Goal: Task Accomplishment & Management: Manage account settings

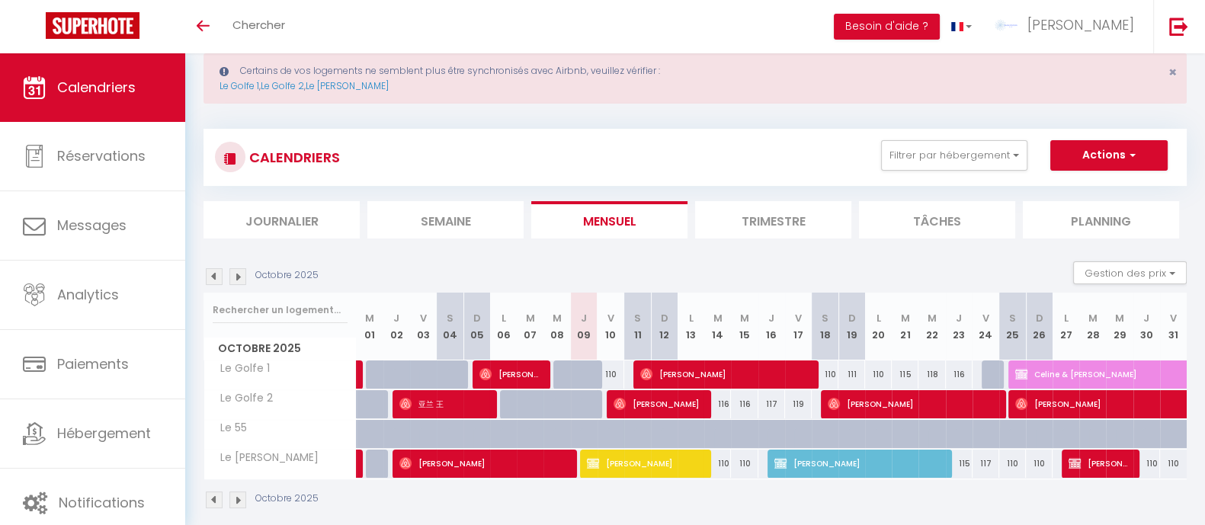
scroll to position [53, 0]
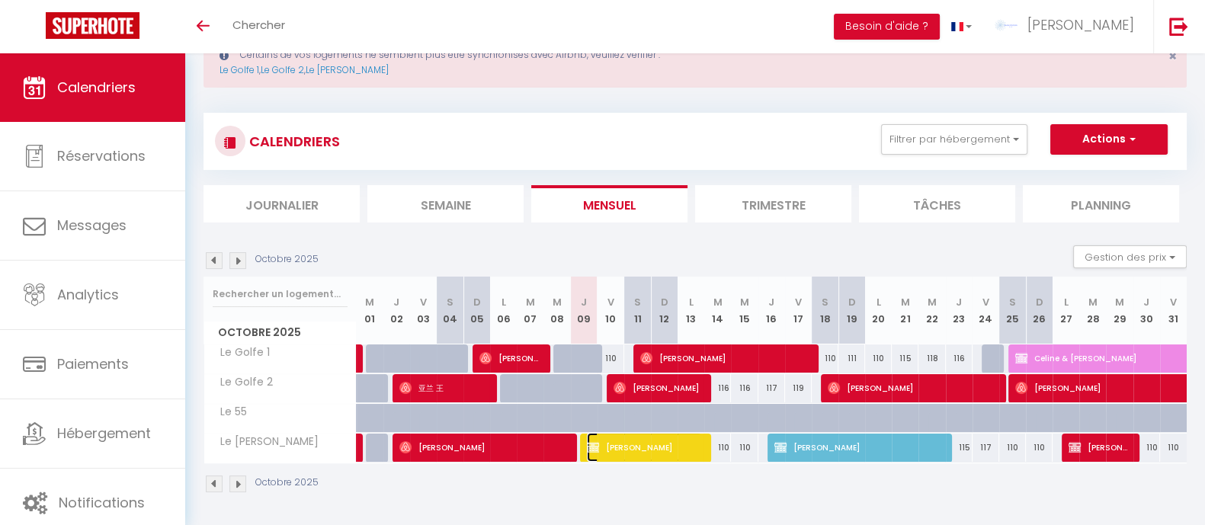
click at [629, 446] on span "[PERSON_NAME]" at bounding box center [645, 447] width 116 height 29
select select "KO"
select select "0"
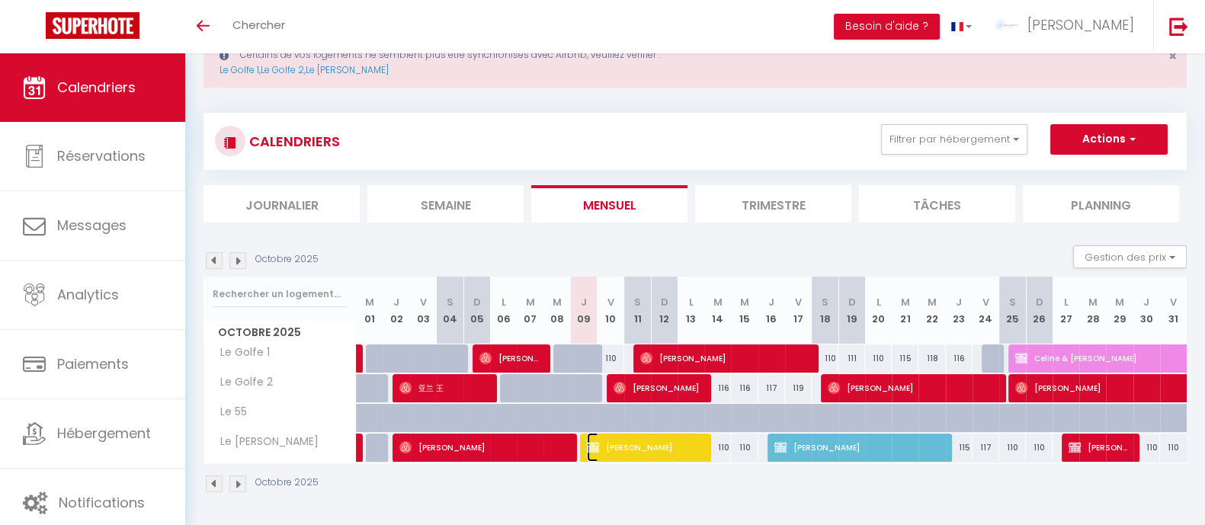
select select "1"
select select
select select "11414"
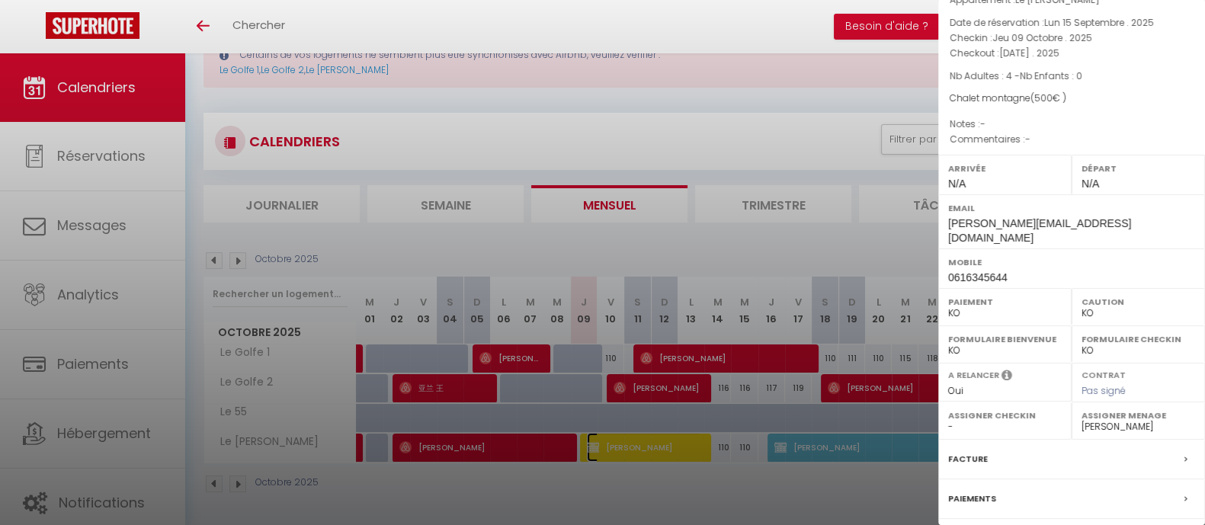
scroll to position [182, 0]
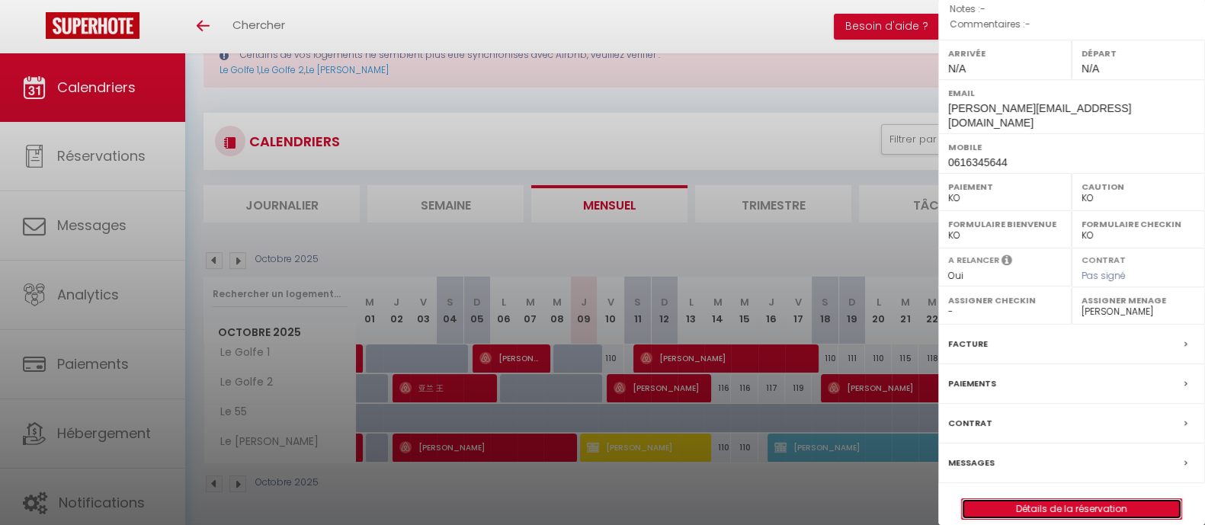
click at [996, 499] on link "Détails de la réservation" at bounding box center [1072, 509] width 220 height 20
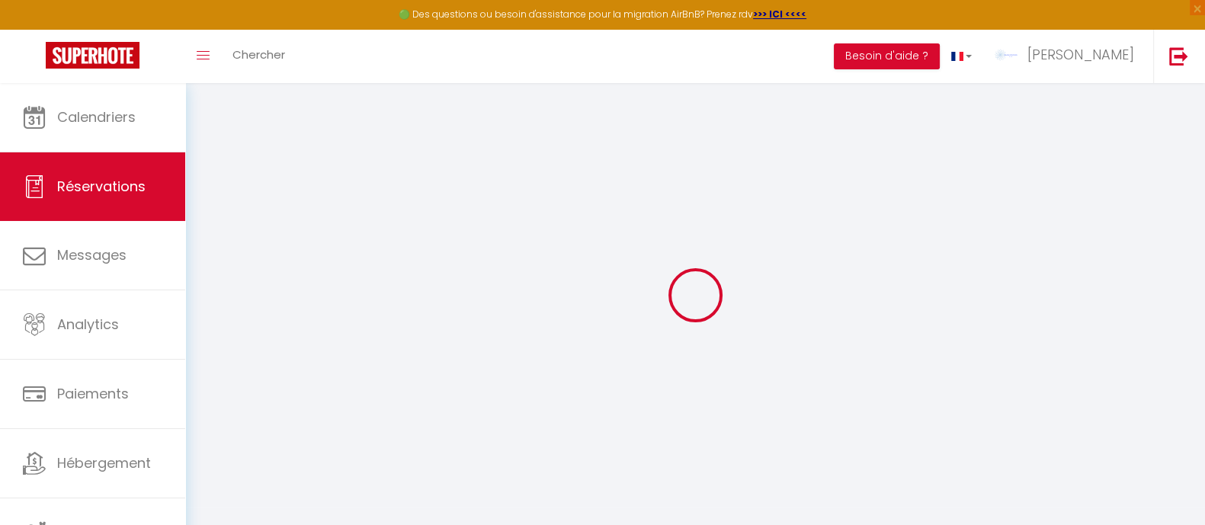
type input "[PERSON_NAME]"
type input "Toprak"
type input "[PERSON_NAME][EMAIL_ADDRESS][DOMAIN_NAME]"
type input "0616345644"
select select "FR"
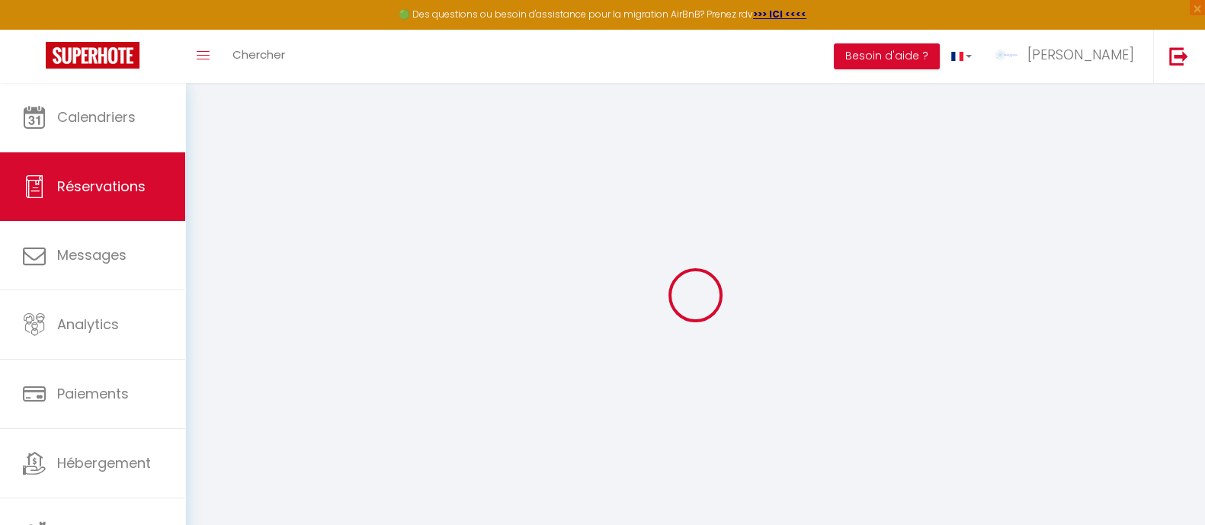
select select "17334"
select select "2"
type input "Jeu 09 Octobre 2025"
select select
type input "[DATE]"
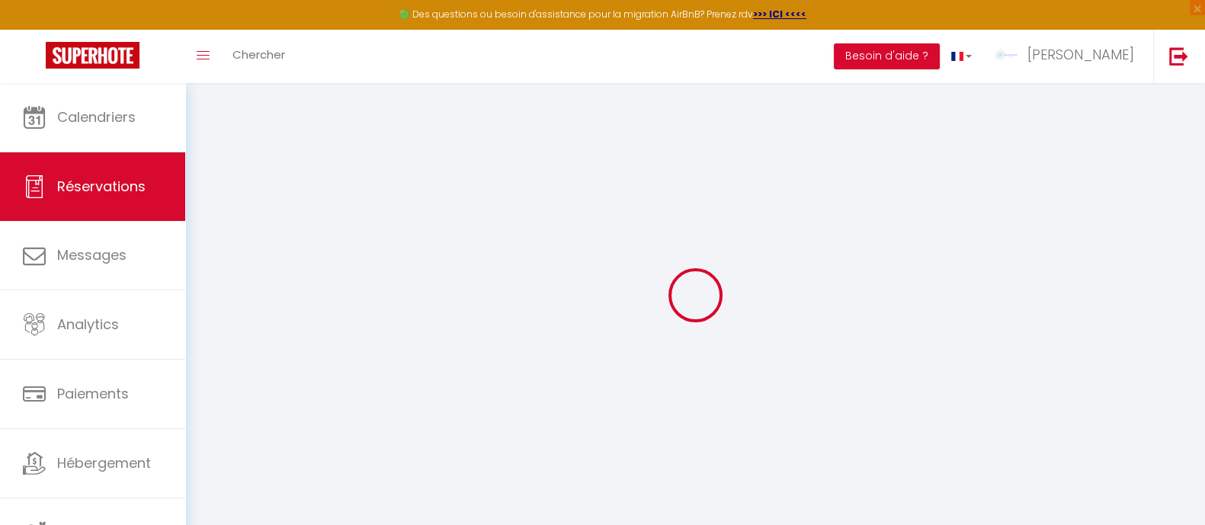
select select
type input "4"
select select "10"
select select
type input "500"
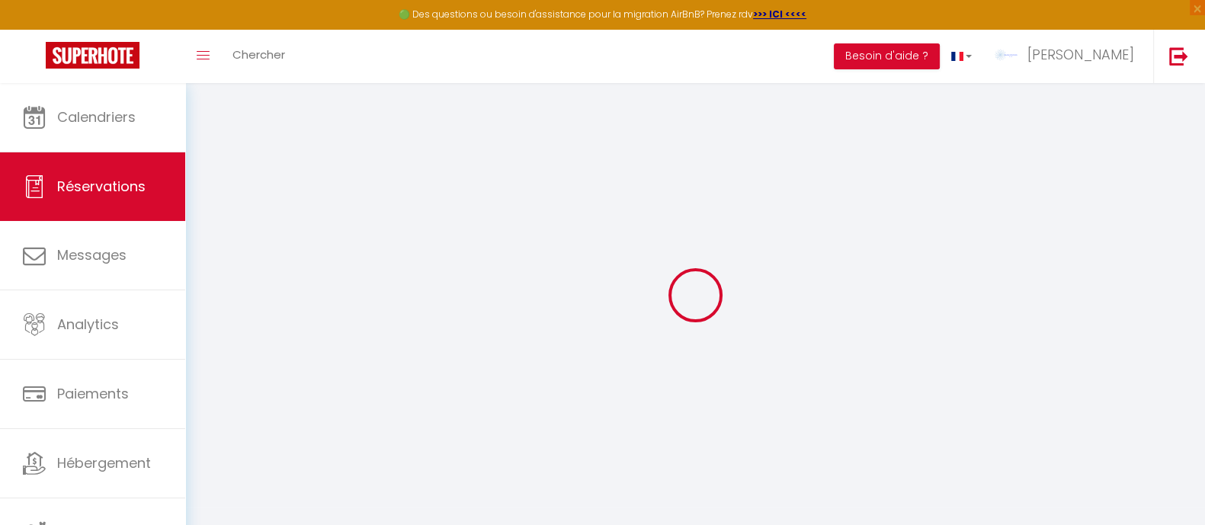
checkbox input "true"
type input "500"
select select "71"
type input "0"
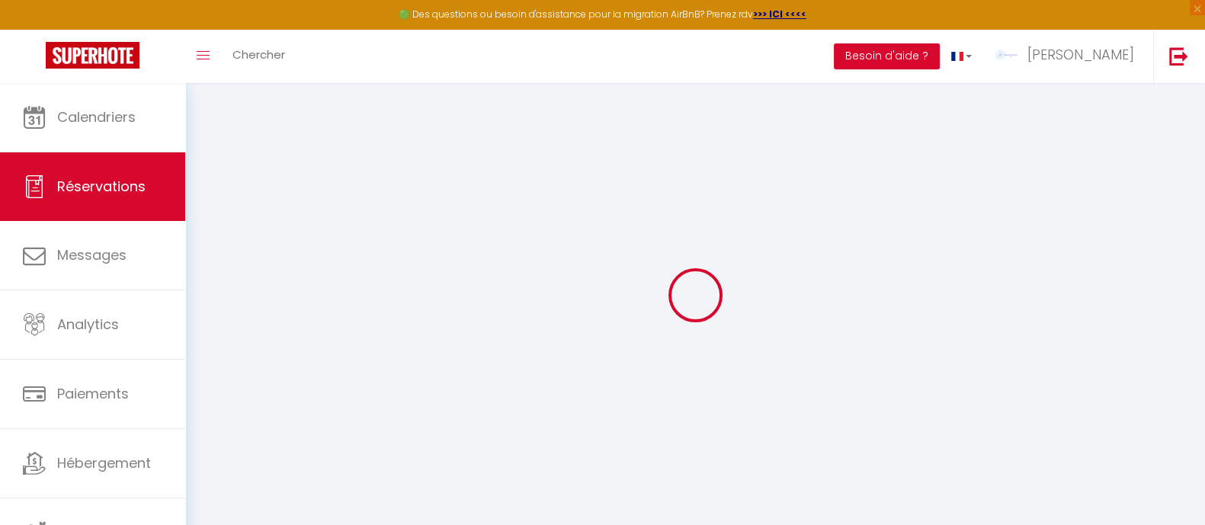
type input "0"
select select
select select "14"
checkbox input "true"
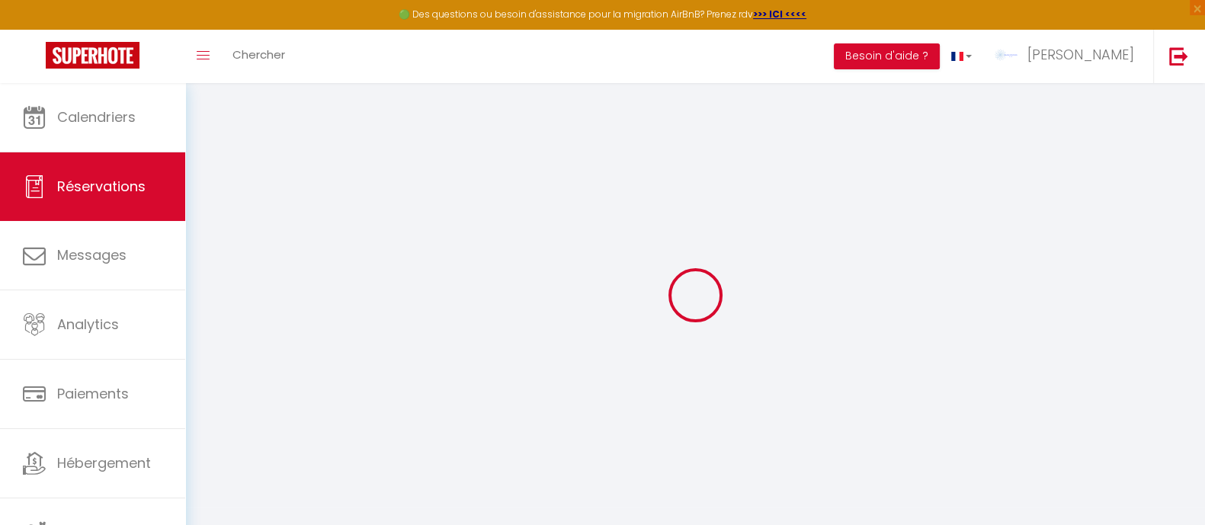
select select
checkbox input "true"
select select
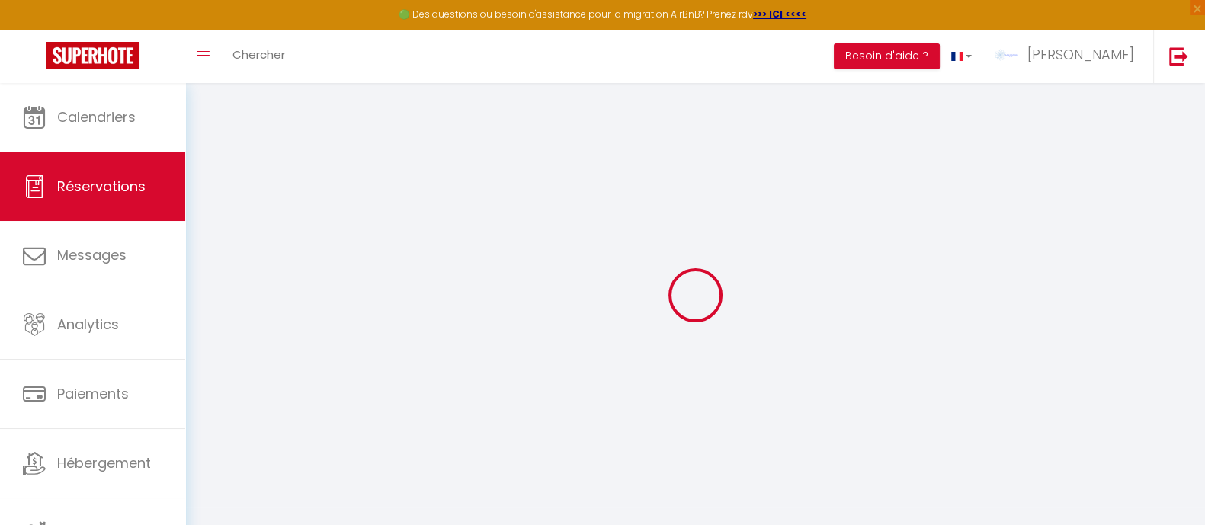
checkbox input "true"
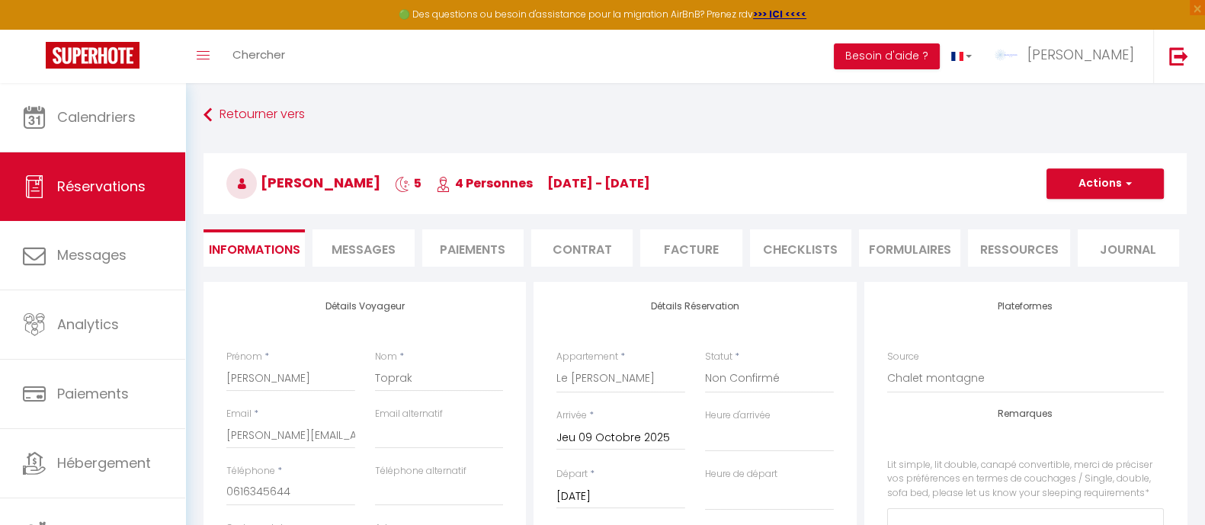
select select
checkbox input "true"
select select
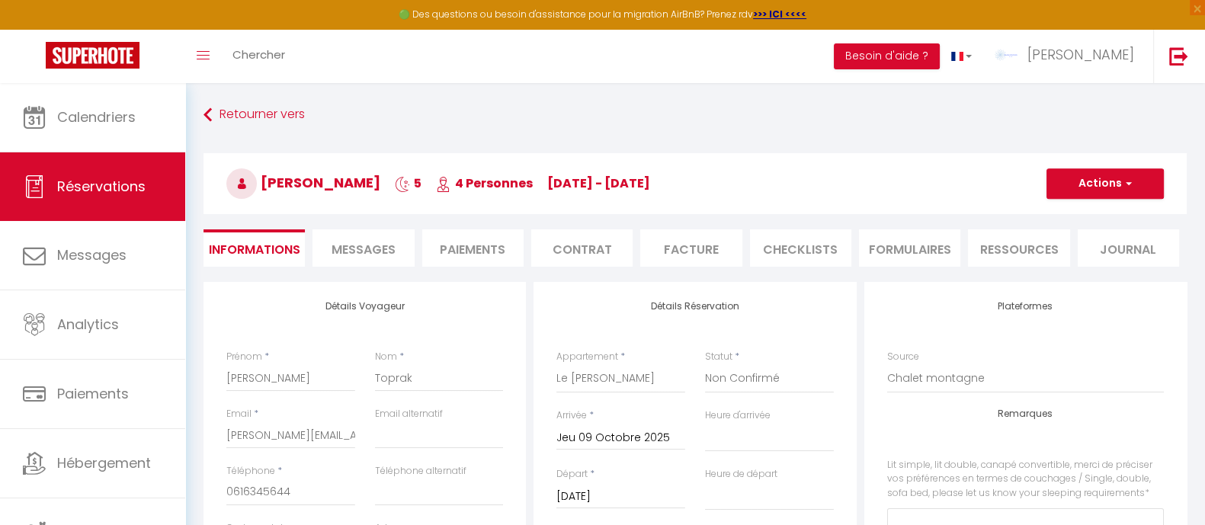
checkbox input "true"
select select
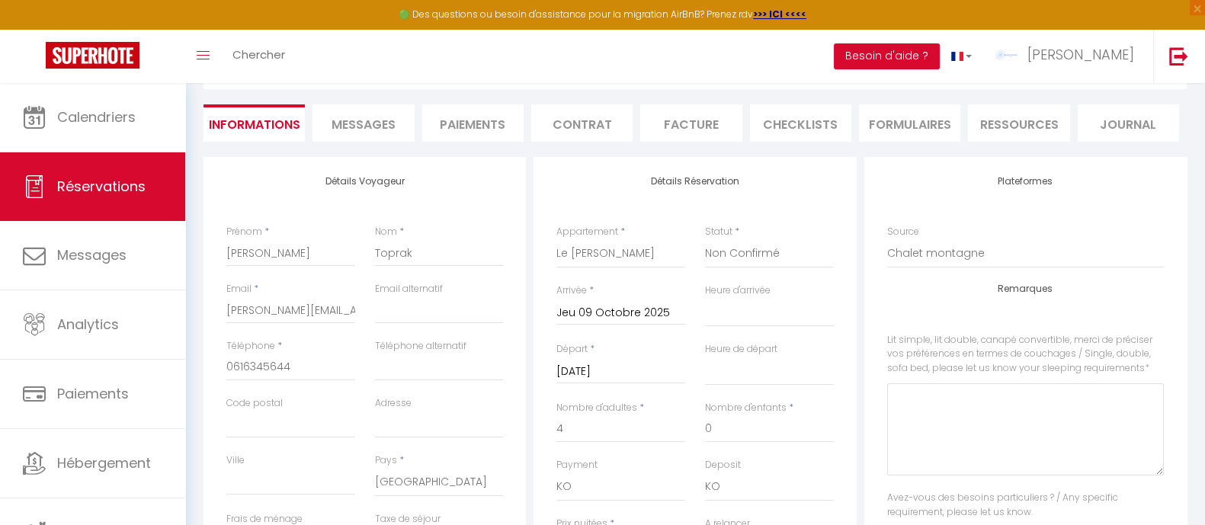
scroll to position [95, 0]
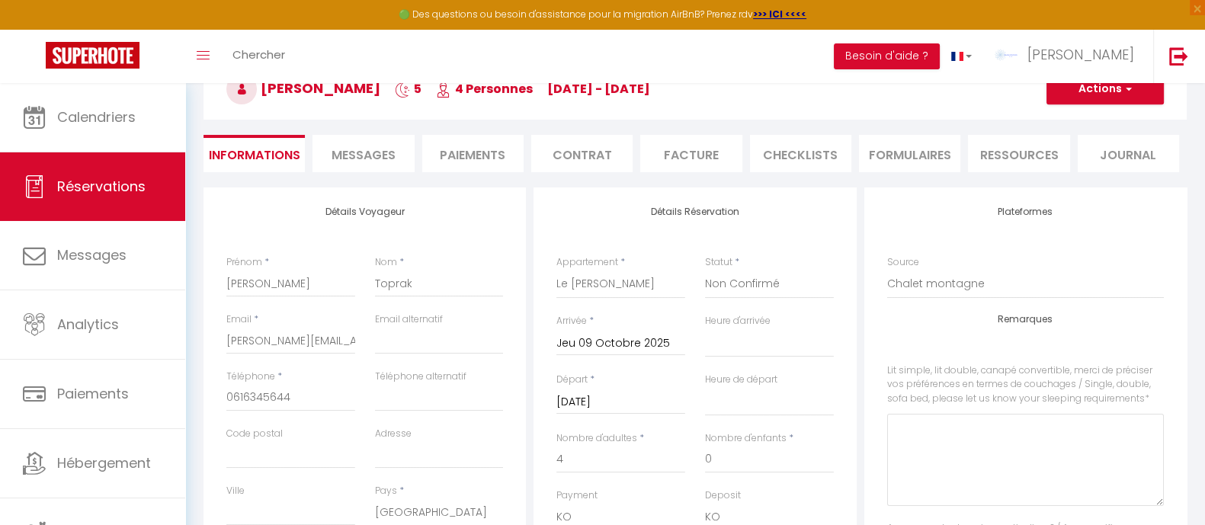
click at [372, 152] on span "Messages" at bounding box center [364, 155] width 64 height 18
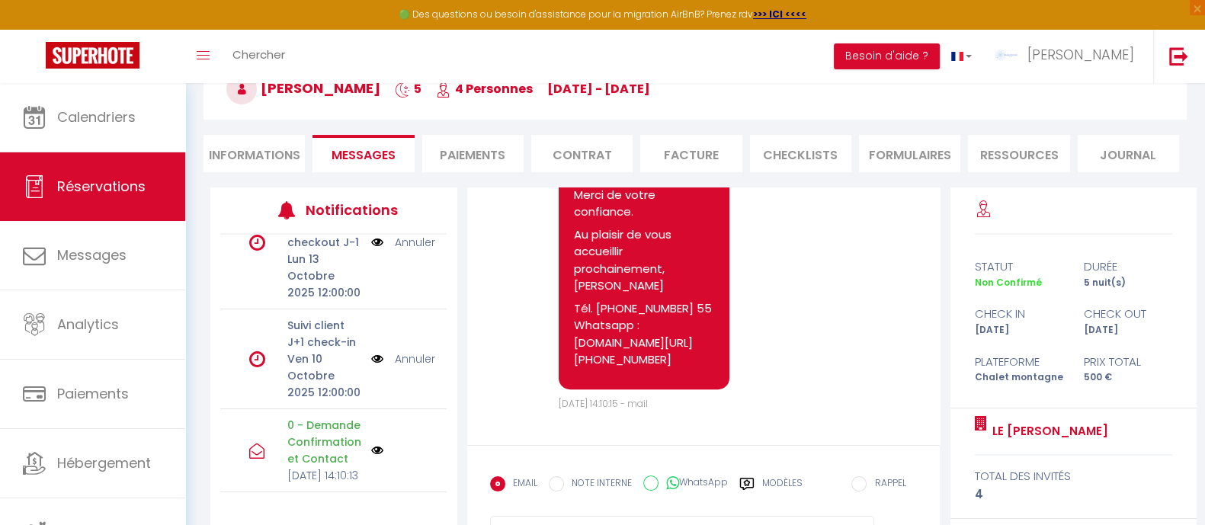
scroll to position [167, 0]
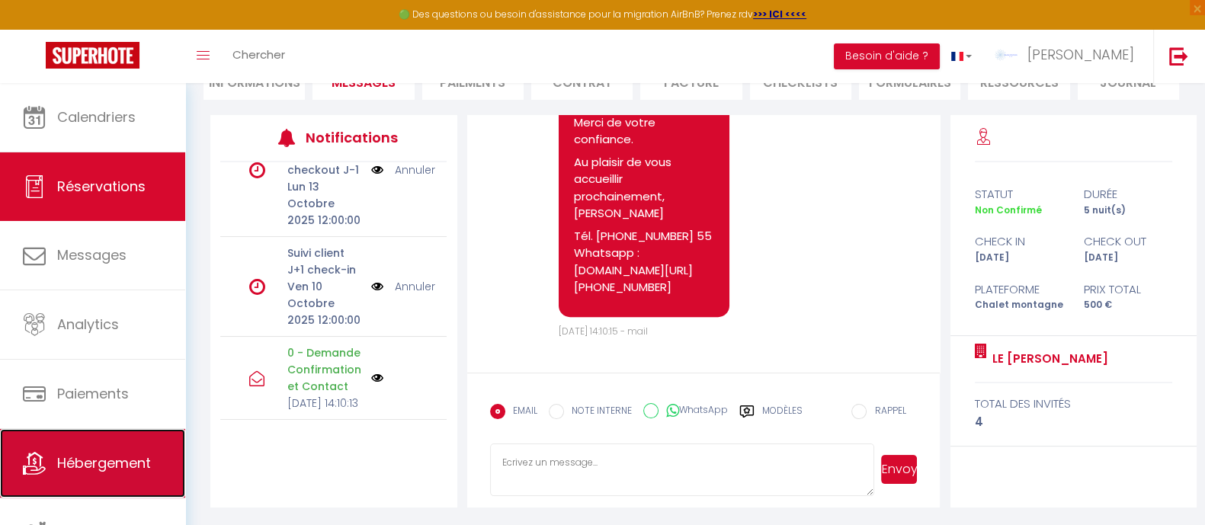
click at [79, 455] on span "Hébergement" at bounding box center [104, 463] width 94 height 19
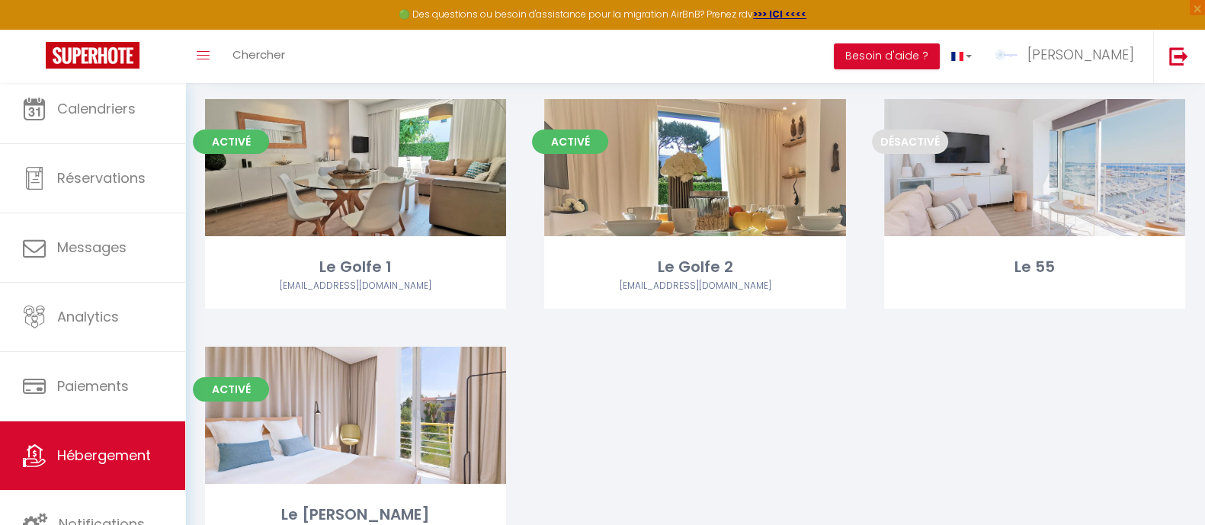
scroll to position [184, 0]
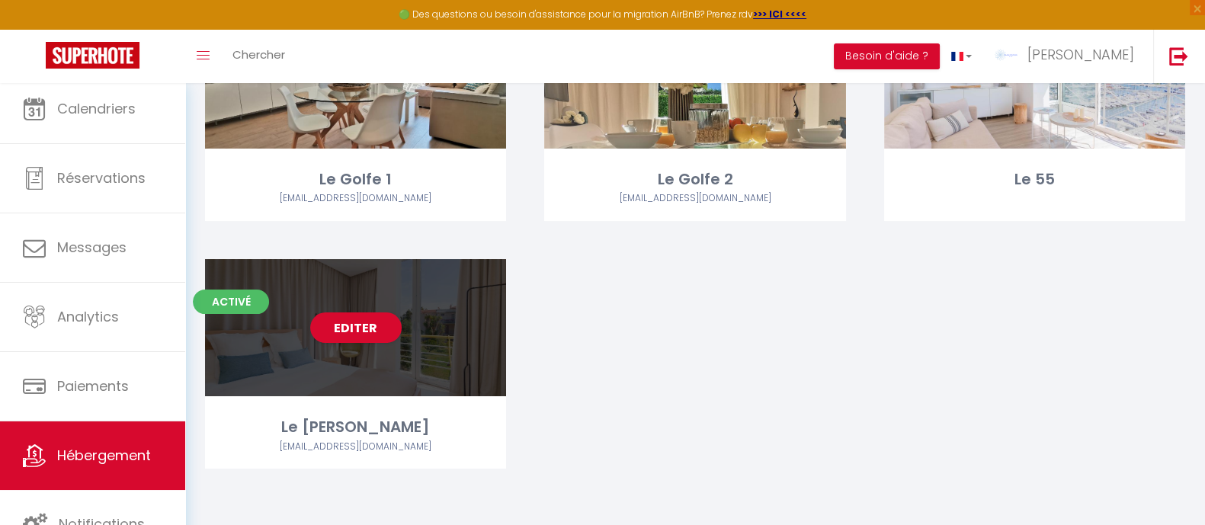
drag, startPoint x: 624, startPoint y: 7, endPoint x: 402, endPoint y: 299, distance: 366.6
click at [402, 299] on div "Editer" at bounding box center [355, 327] width 301 height 137
click at [332, 327] on link "Editer" at bounding box center [355, 328] width 91 height 30
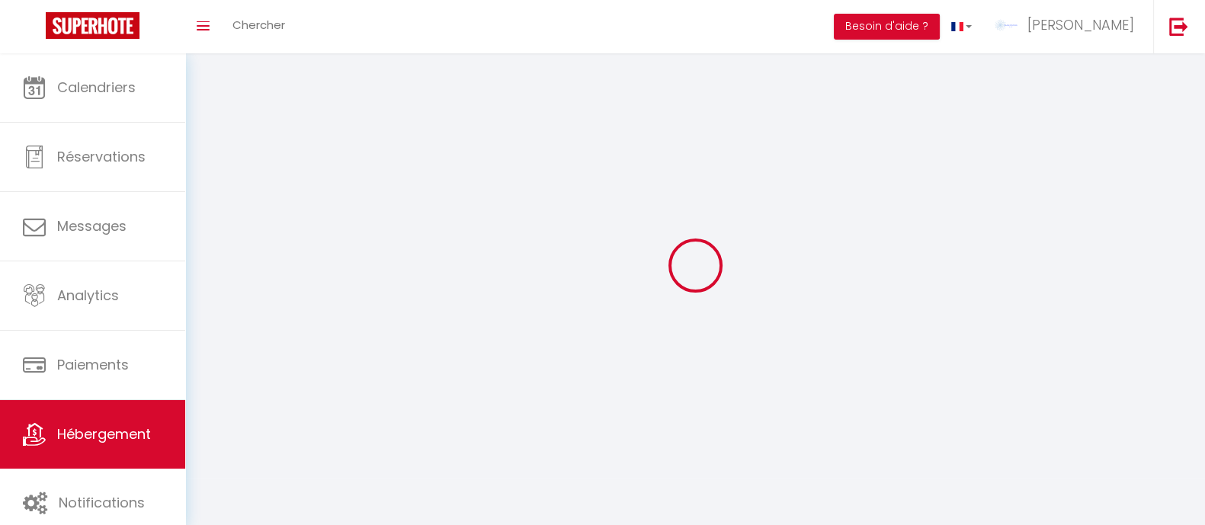
select select
select select "28"
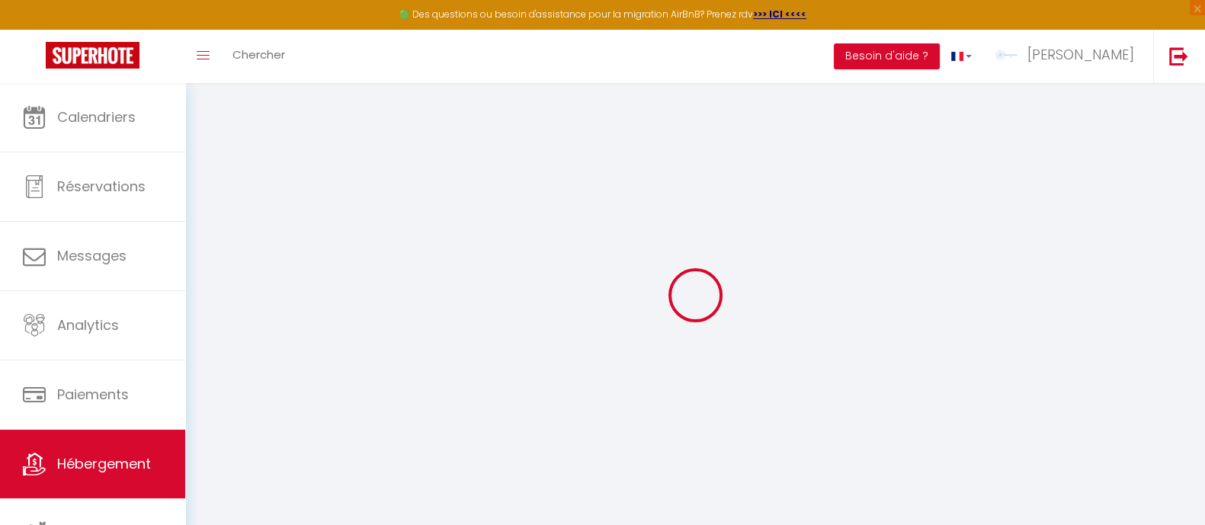
select select
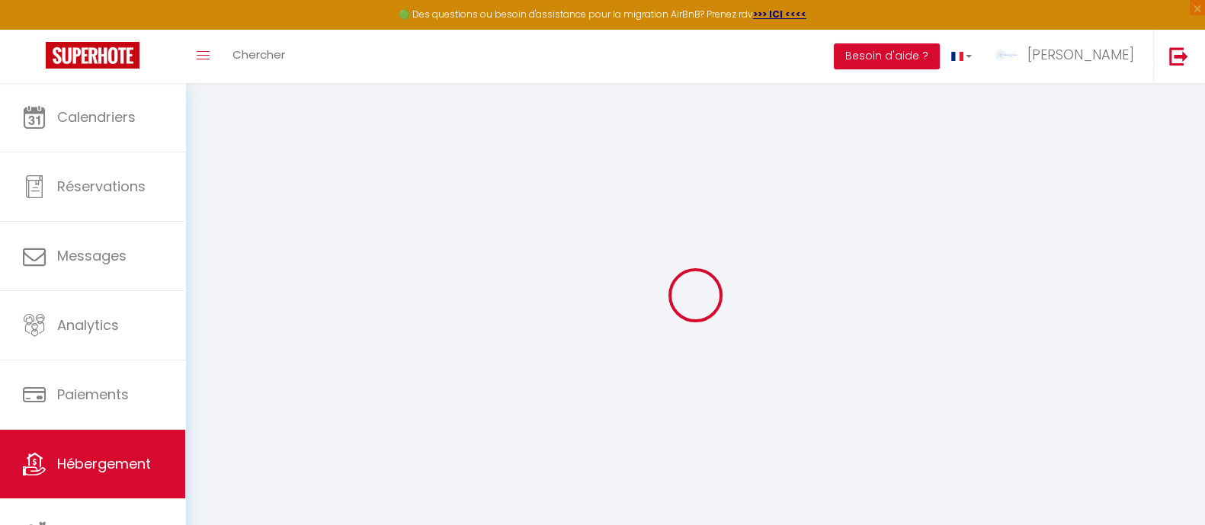
select select
checkbox input "false"
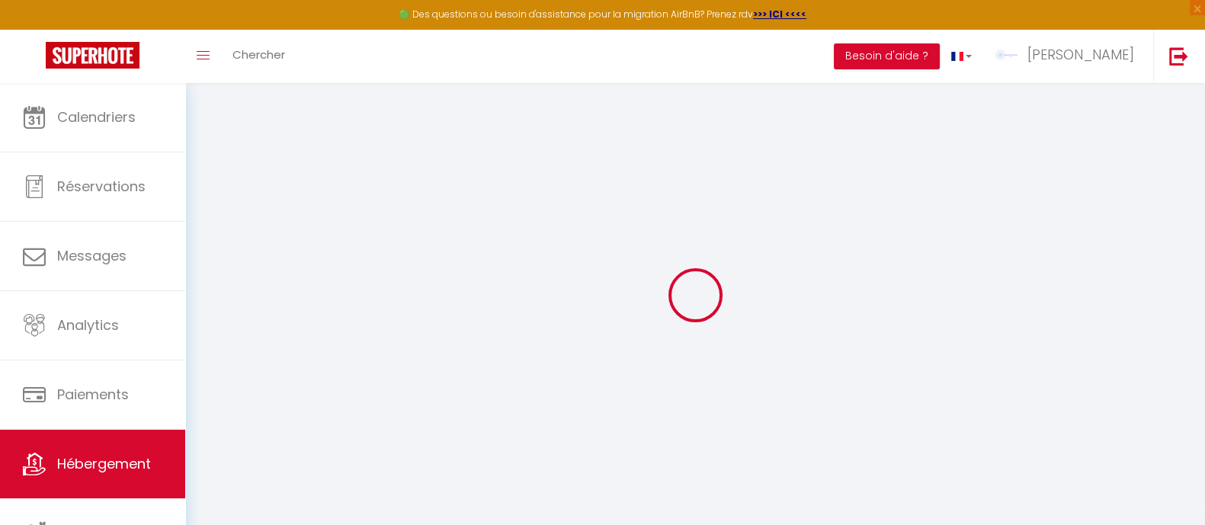
select select
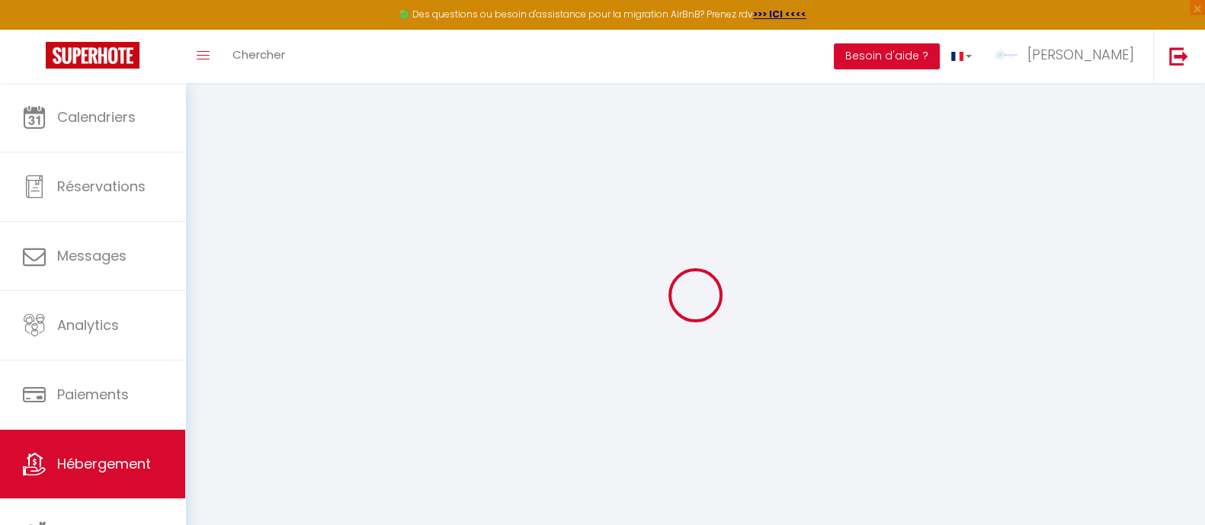
select select
checkbox input "false"
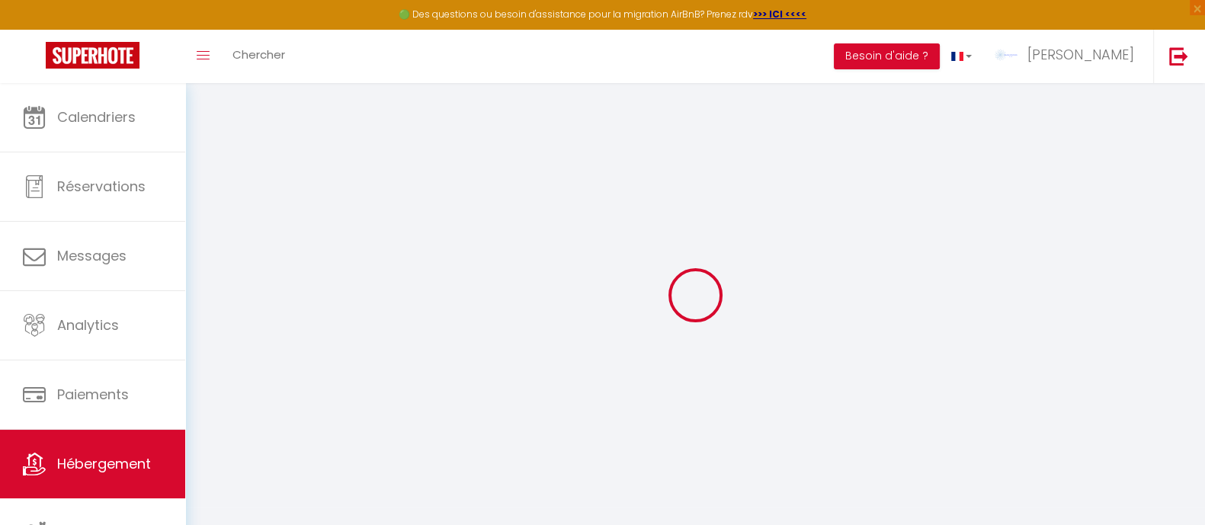
checkbox input "false"
select select
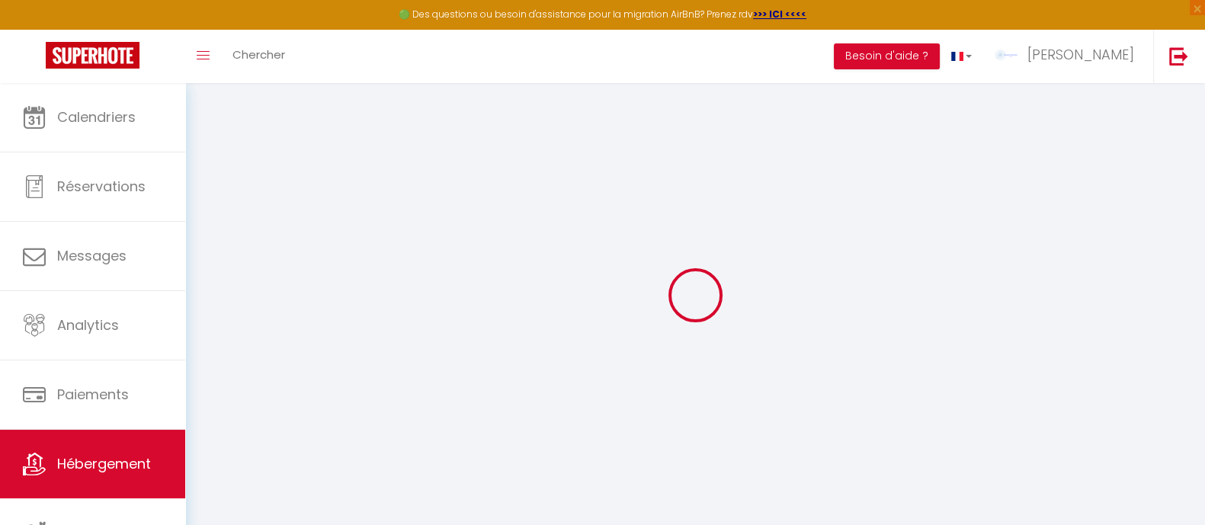
select select
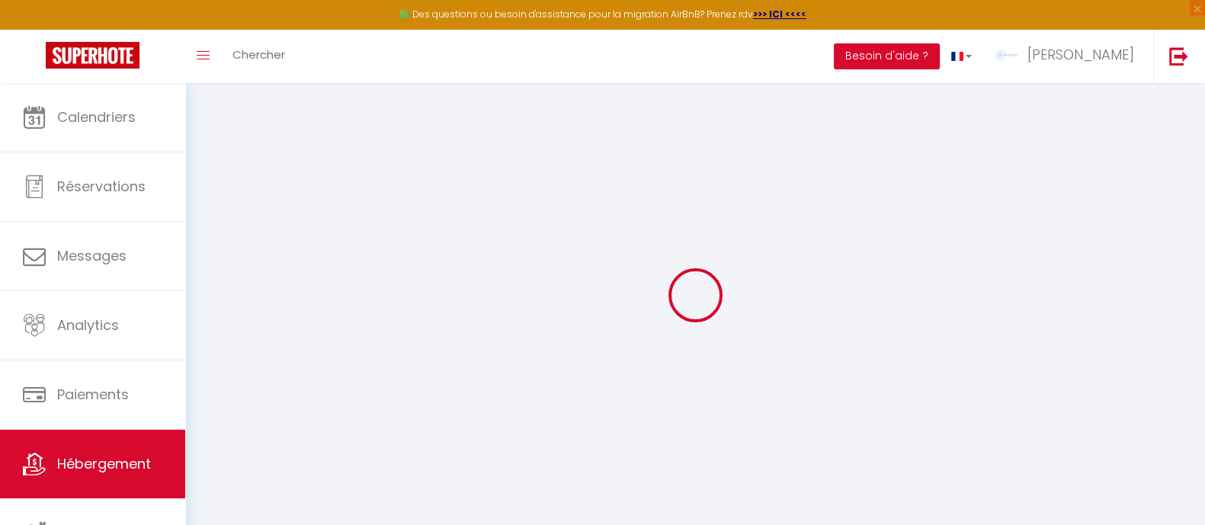
checkbox input "false"
select select
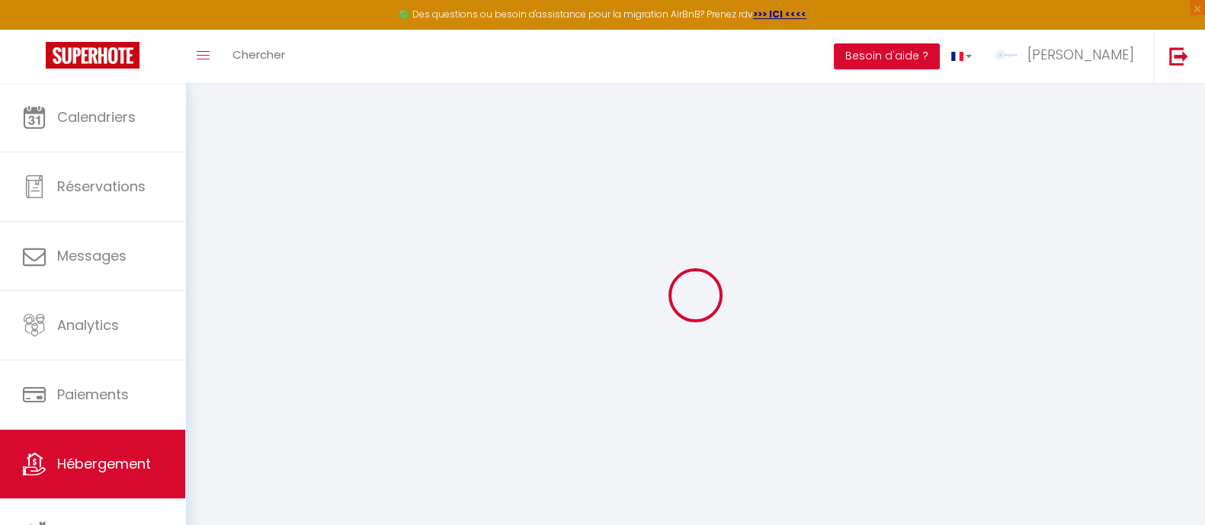
select select
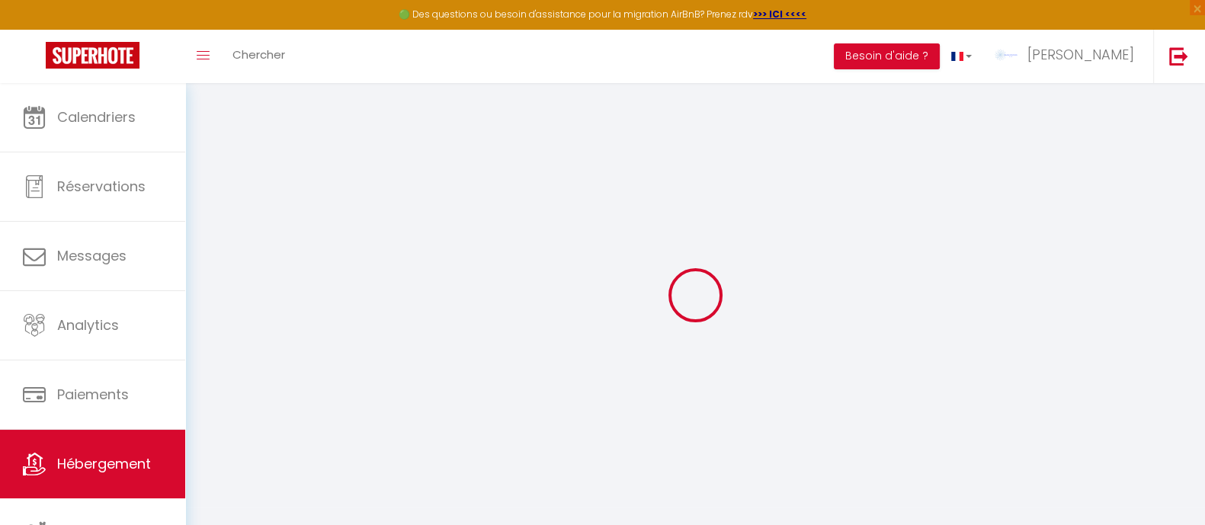
select select
checkbox input "false"
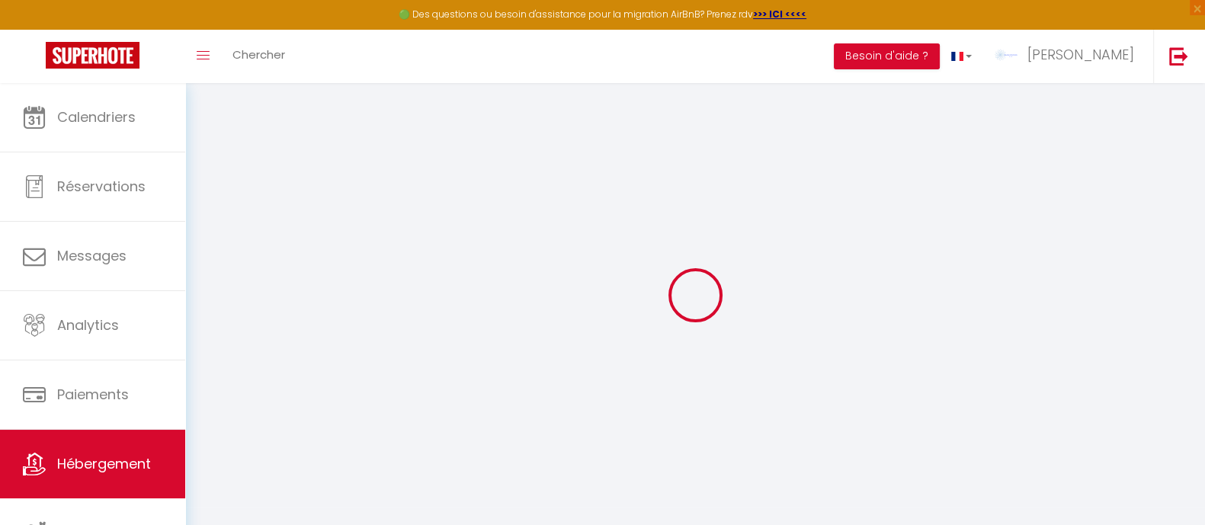
checkbox input "false"
select select
type input "Le [PERSON_NAME]"
type input "Sabaï"
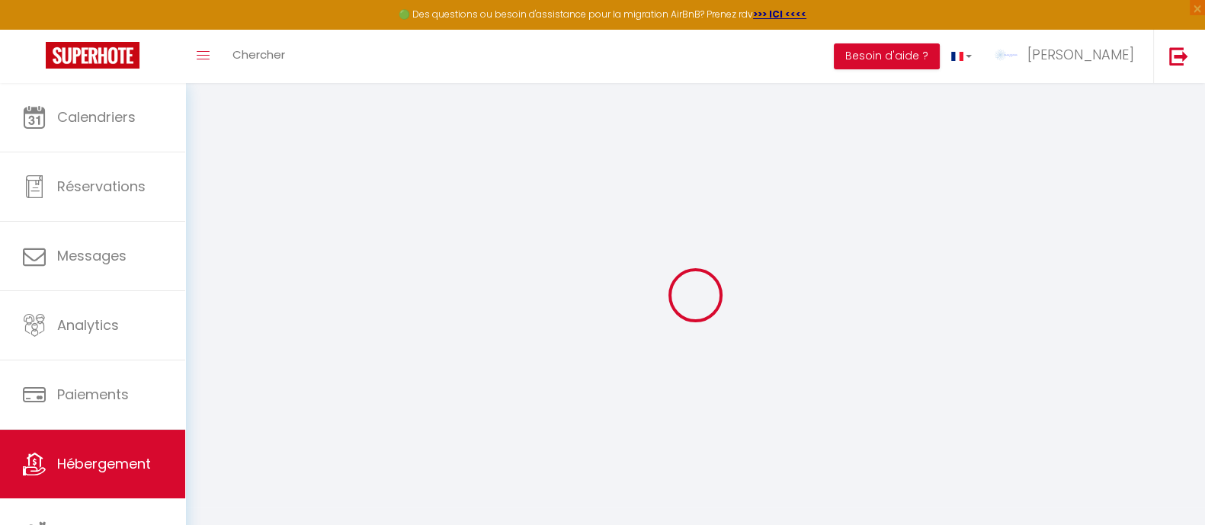
type input "Riviera"
type input "[STREET_ADDRESS]"
type input "06220"
type input "Le Golfe [PERSON_NAME]"
select select "5"
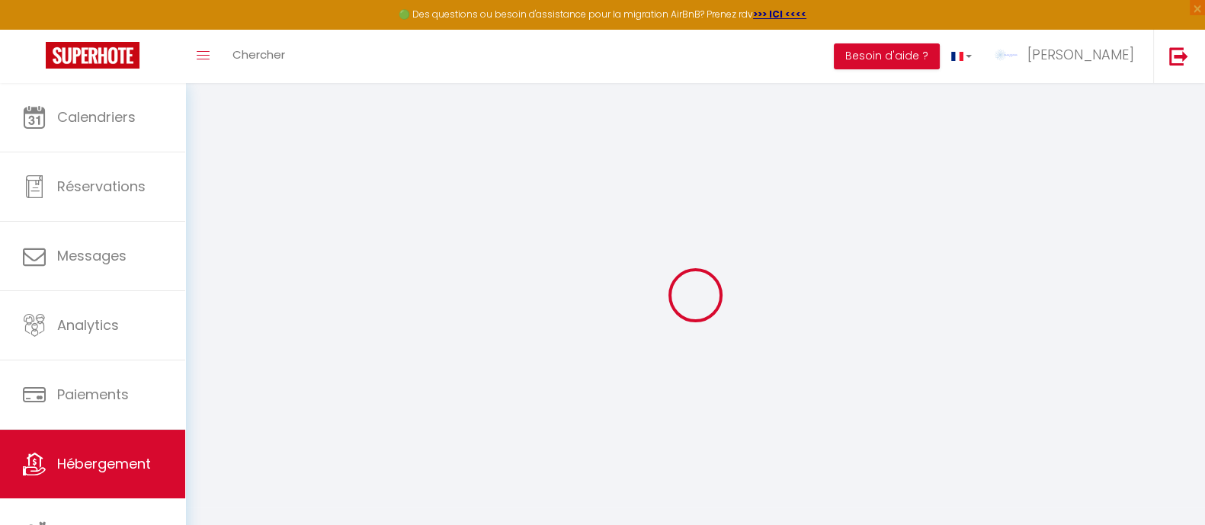
select select "4"
select select "2"
type input "110"
type input "25"
type input "80"
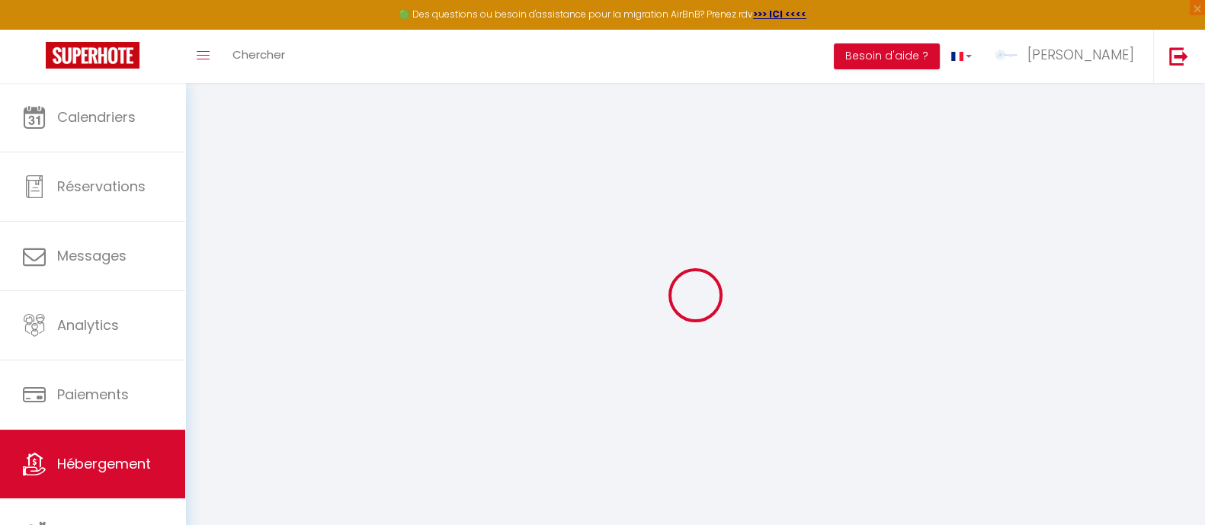
type input "1.60"
type input "500"
select select
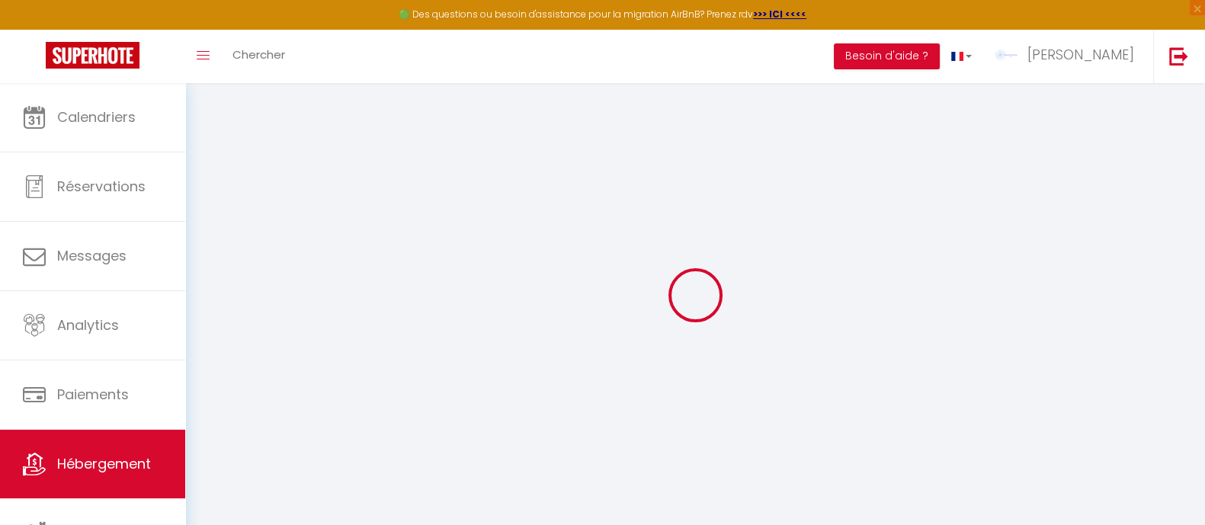
select select
type input "[STREET_ADDRESS]"
type input "06220"
type input "Golfe [PERSON_NAME]"
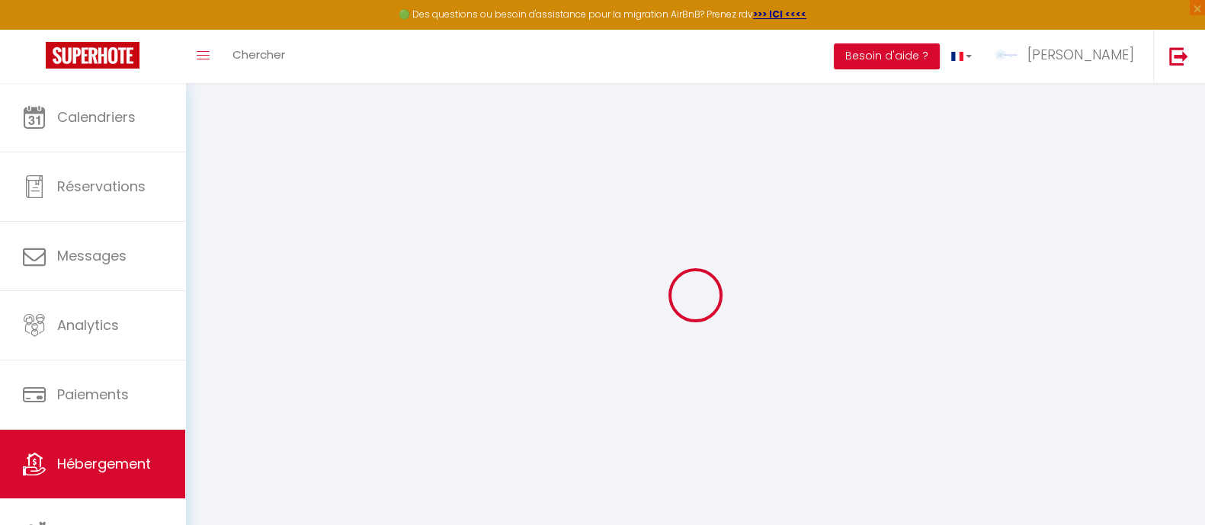
type input "[EMAIL_ADDRESS][DOMAIN_NAME]"
select select "3726"
checkbox input "false"
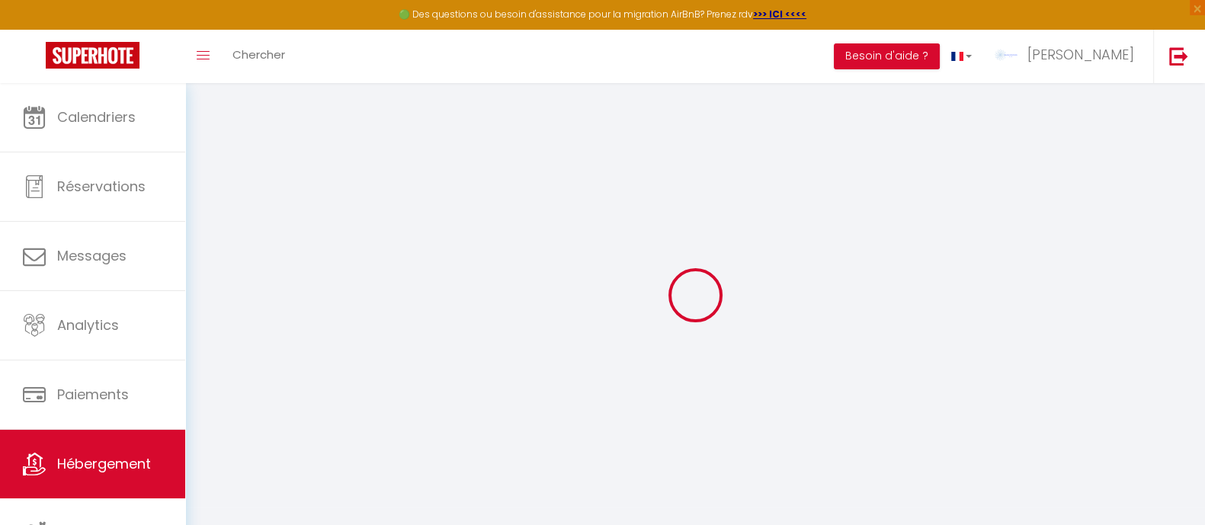
checkbox input "false"
type input "0"
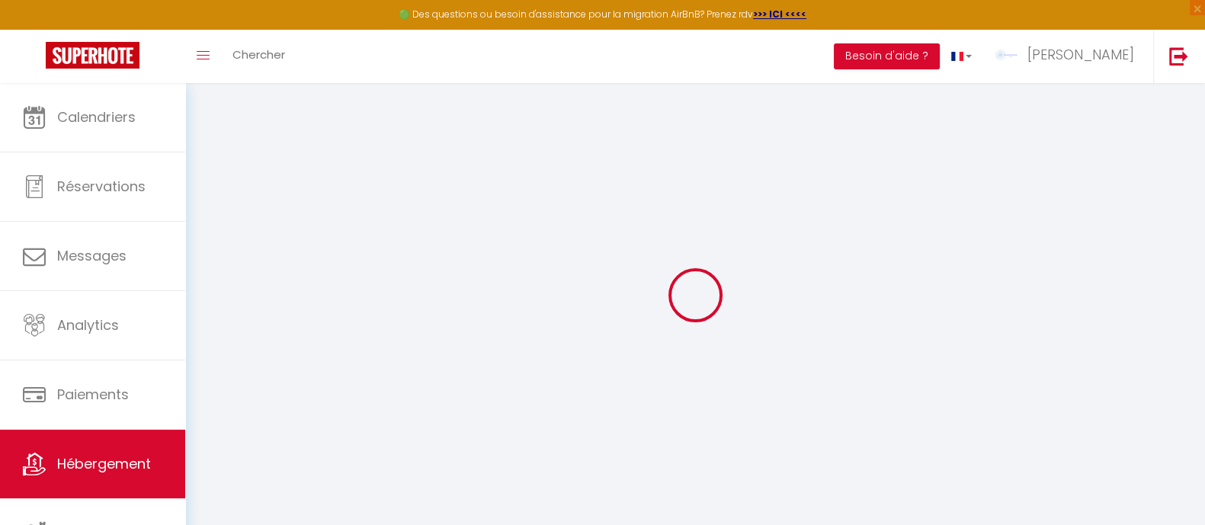
select select
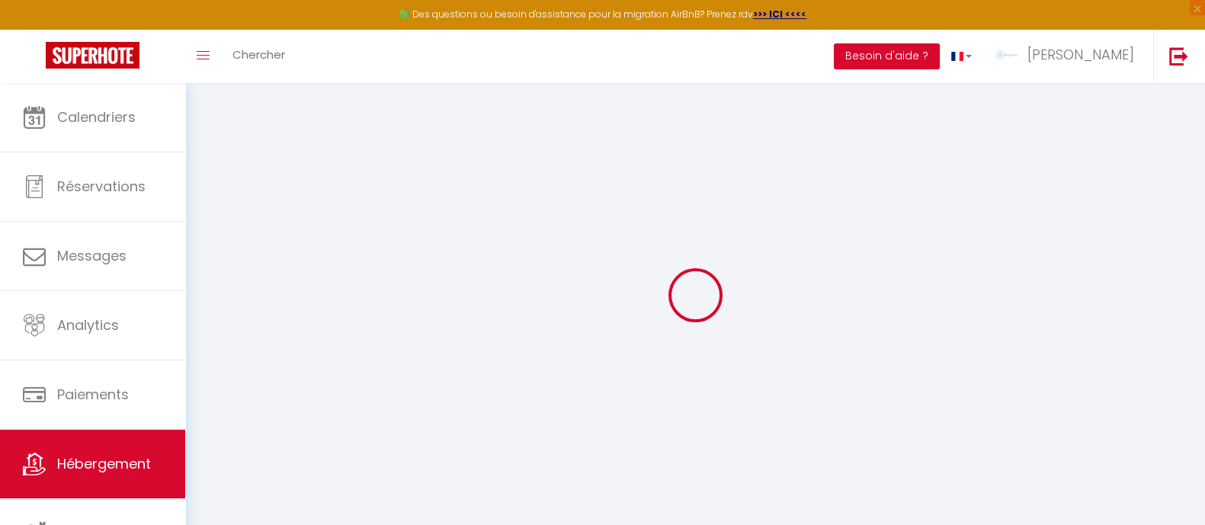
checkbox input "false"
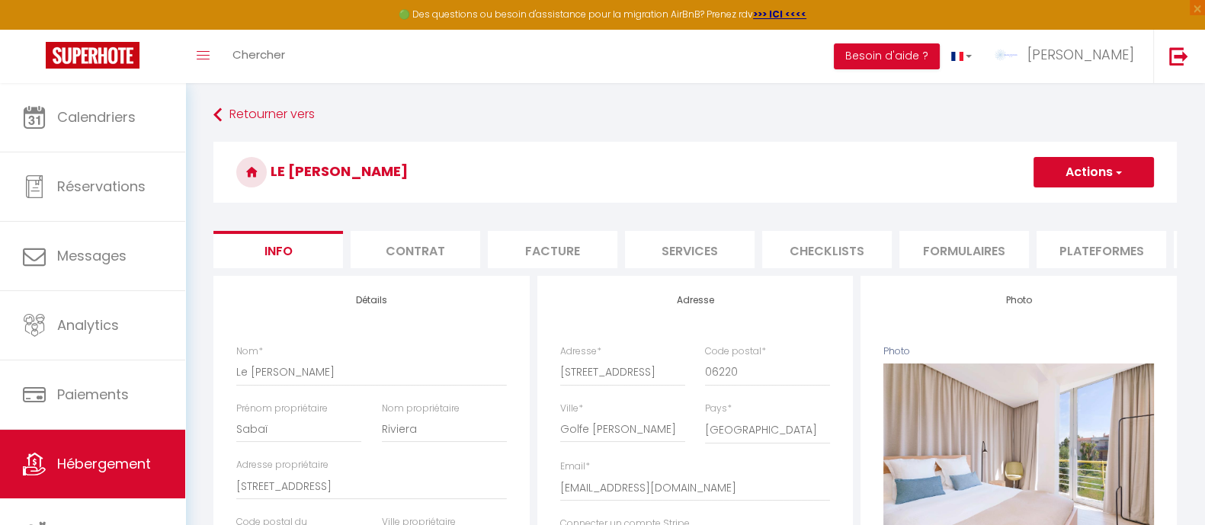
checkbox input "false"
click at [963, 250] on li "Formulaires" at bounding box center [964, 249] width 130 height 37
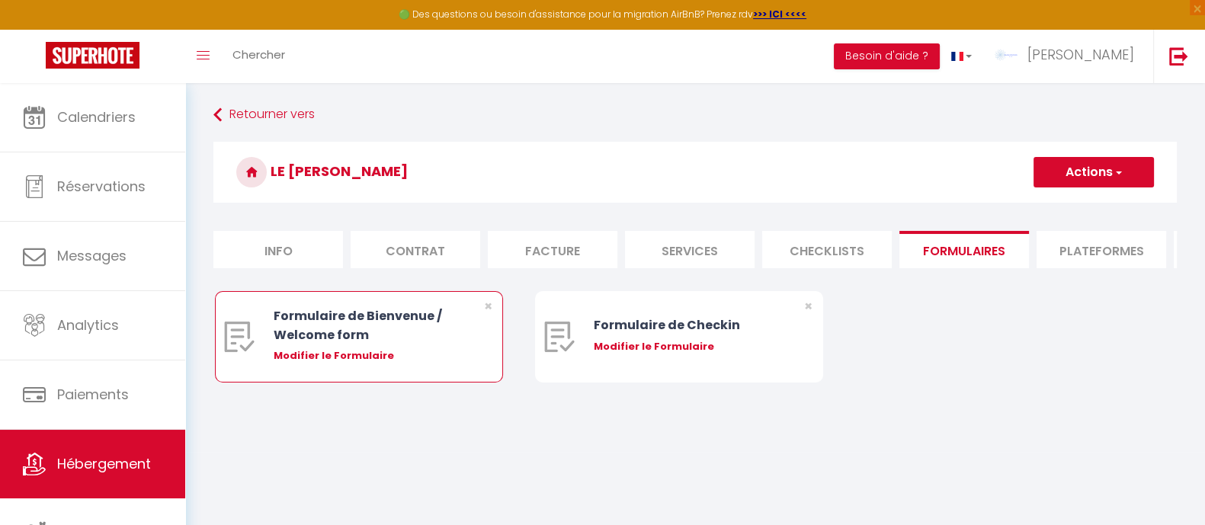
click at [329, 364] on div "Modifier le Formulaire" at bounding box center [371, 355] width 195 height 15
type input "Formulaire de Bienvenue / Welcome form"
type input "Afin de préparer votre séjour et recevoir votre Guide de Bienvenue, je vous inv…"
select select "[object Object]"
radio input "true"
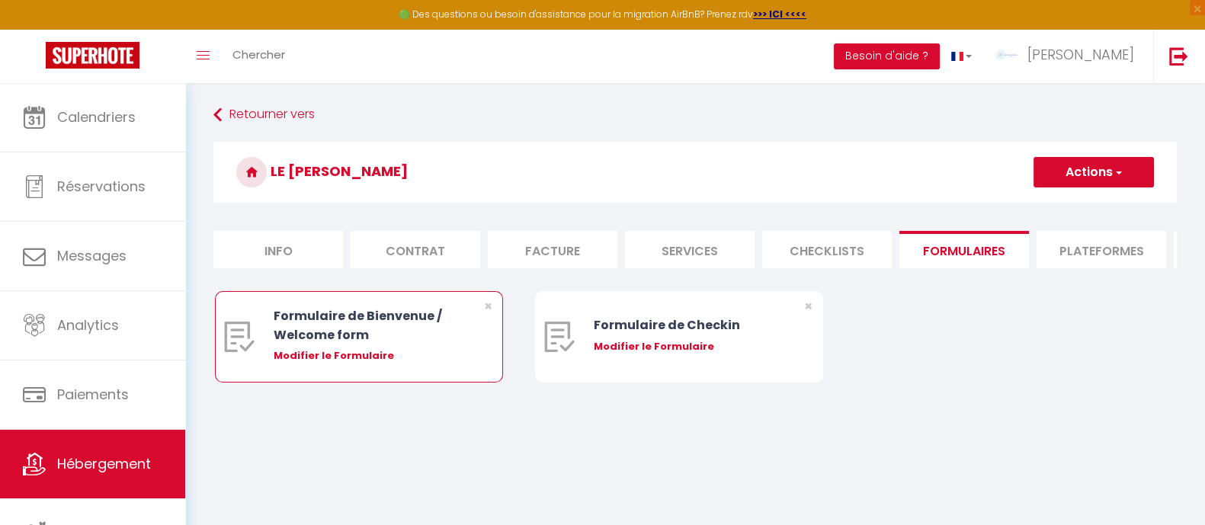
type input "[URL][DOMAIN_NAME]"
select select
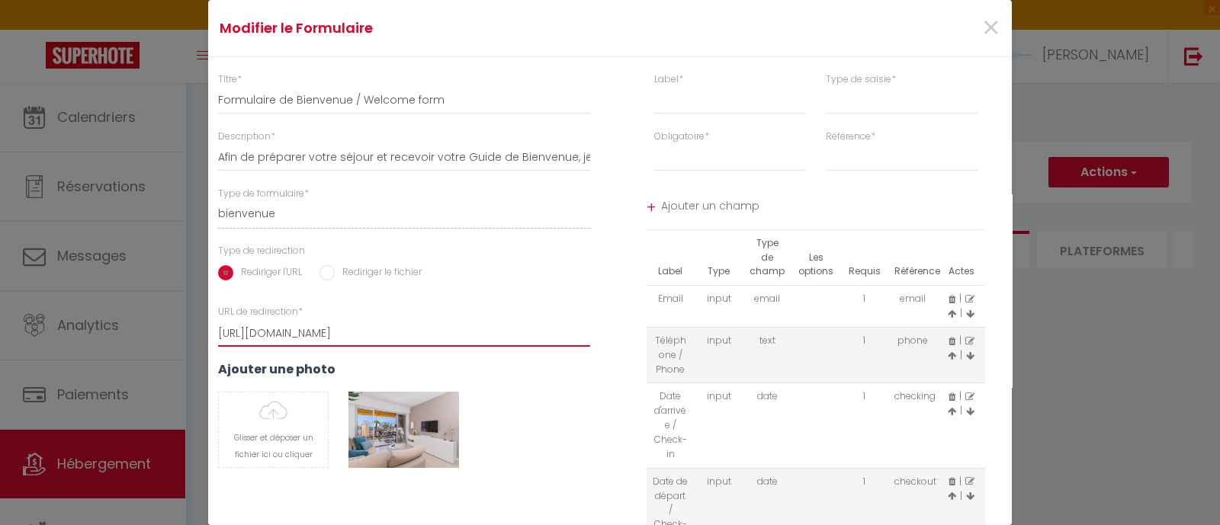
scroll to position [0, 563]
drag, startPoint x: 213, startPoint y: 331, endPoint x: 806, endPoint y: 318, distance: 593.2
click at [806, 318] on div "Titre * Formulaire de Bienvenue / Welcome form Description * Afin de préparer v…" at bounding box center [609, 341] width 823 height 539
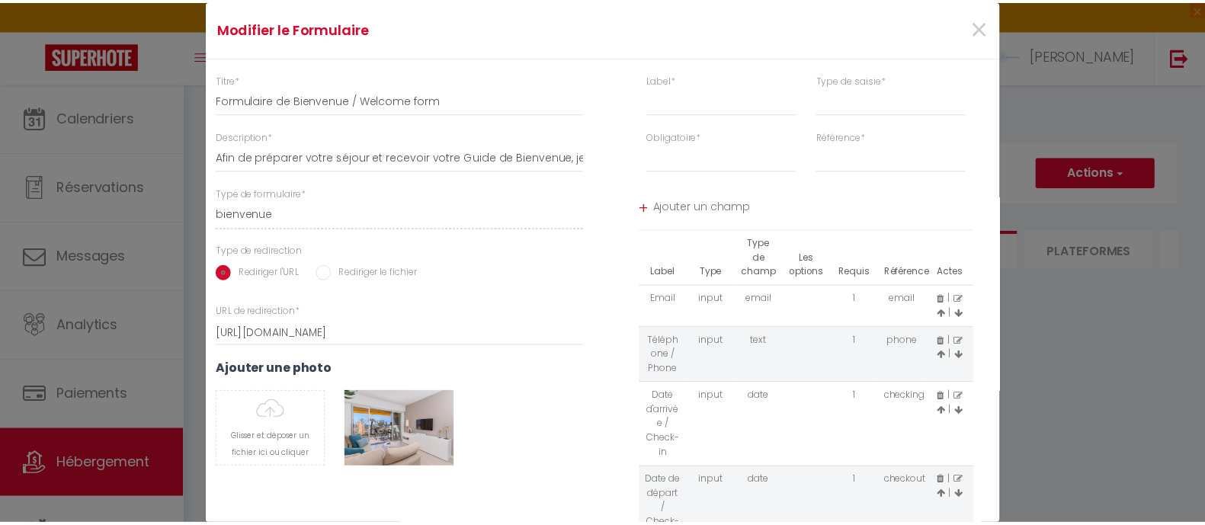
scroll to position [0, 0]
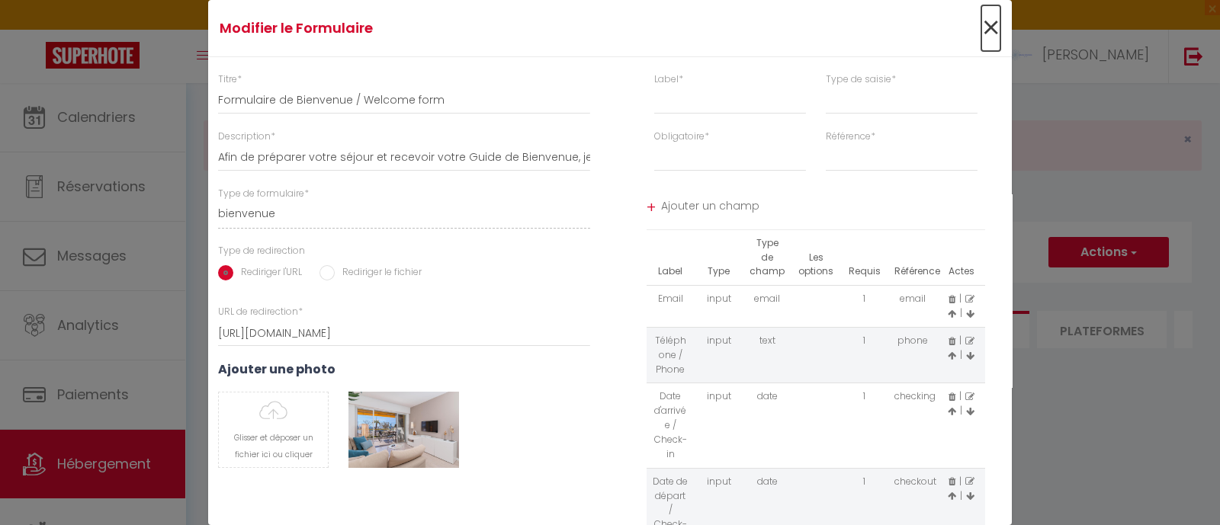
click at [982, 28] on span "×" at bounding box center [990, 28] width 19 height 46
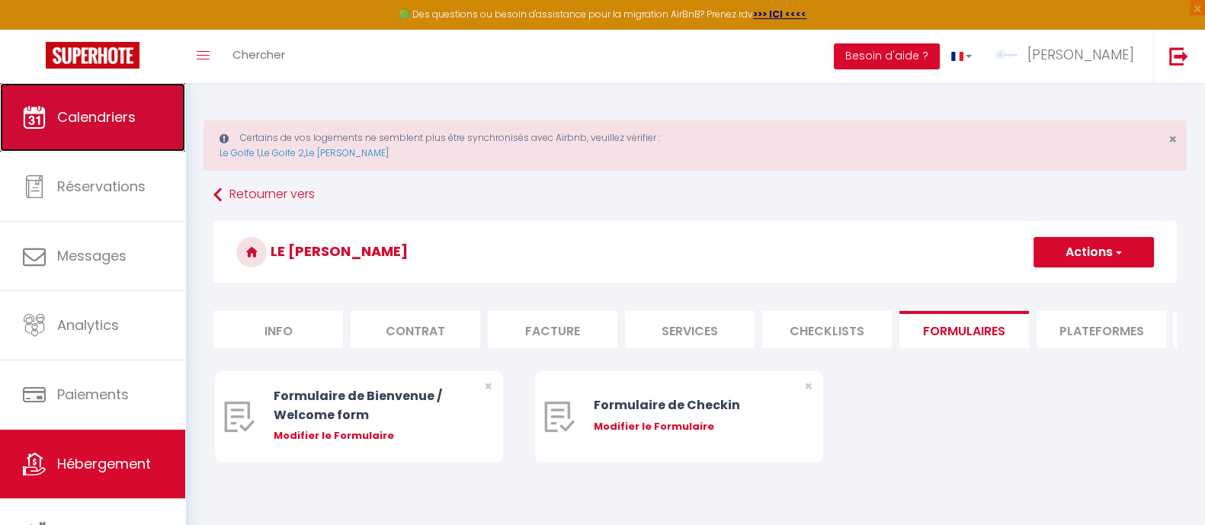
click at [92, 127] on link "Calendriers" at bounding box center [92, 117] width 185 height 69
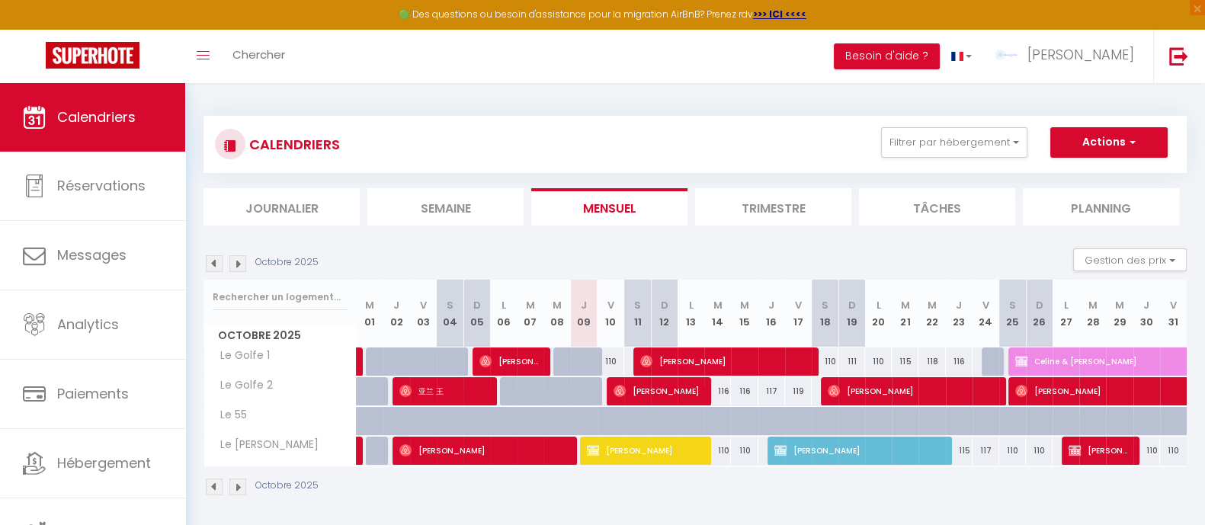
click at [784, 200] on li "Trimestre" at bounding box center [773, 206] width 156 height 37
